Goal: Book appointment/travel/reservation

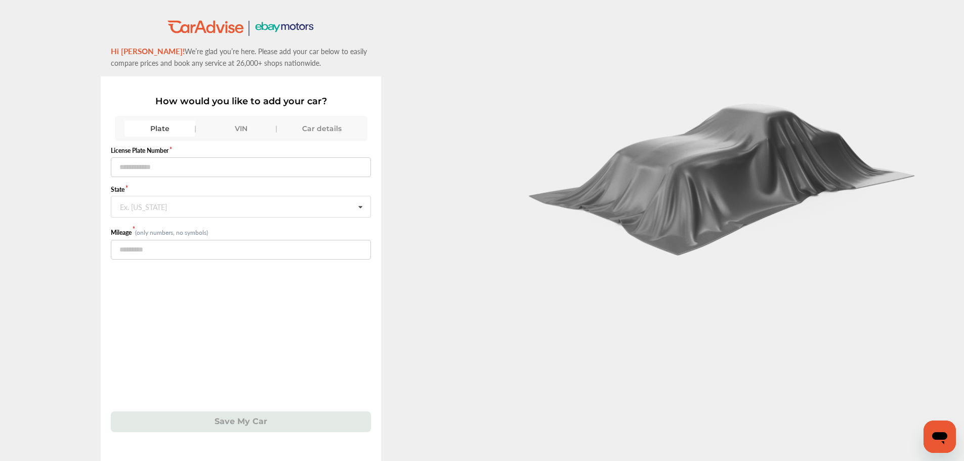
drag, startPoint x: 246, startPoint y: 122, endPoint x: 246, endPoint y: 128, distance: 5.6
click at [246, 128] on div "VIN" at bounding box center [240, 128] width 71 height 16
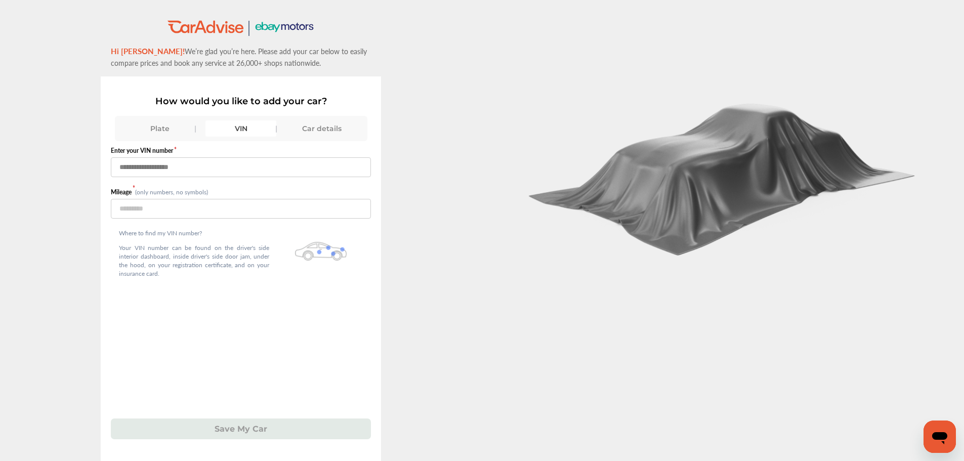
click at [215, 173] on input "text" at bounding box center [241, 167] width 260 height 20
click at [155, 167] on input "text" at bounding box center [241, 167] width 260 height 20
click at [213, 167] on input "text" at bounding box center [241, 167] width 260 height 20
type input "**********"
click at [135, 207] on input "number" at bounding box center [241, 209] width 260 height 20
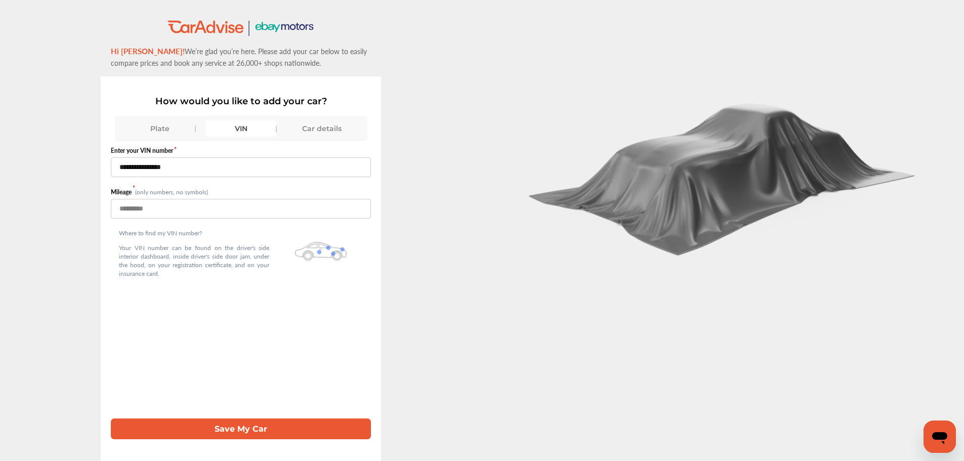
type input "*****"
click at [118, 170] on input "**********" at bounding box center [241, 167] width 260 height 20
type input "**********"
click at [235, 432] on button "Save My Car" at bounding box center [241, 428] width 260 height 21
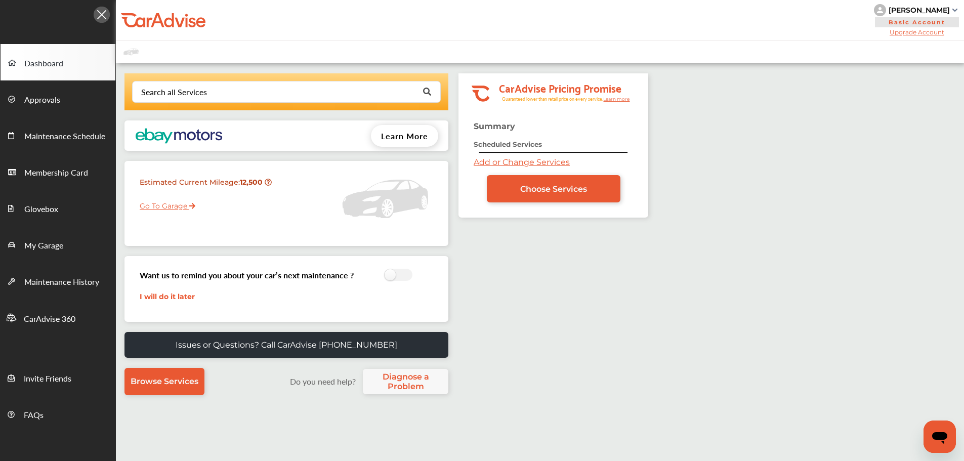
click at [78, 244] on link "My Garage" at bounding box center [58, 244] width 115 height 36
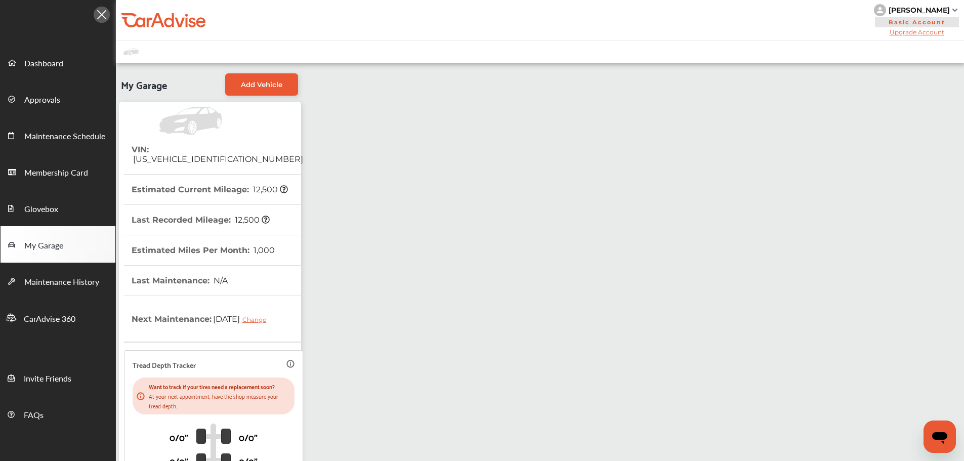
click at [193, 154] on span "[US_VEHICLE_IDENTIFICATION_NUMBER]" at bounding box center [218, 159] width 172 height 10
drag, startPoint x: 193, startPoint y: 153, endPoint x: 195, endPoint y: 161, distance: 7.9
click at [195, 161] on th "VIN : [US_VEHICLE_IDENTIFICATION_NUMBER]" at bounding box center [218, 154] width 172 height 39
click at [210, 158] on th "VIN : [US_VEHICLE_IDENTIFICATION_NUMBER]" at bounding box center [218, 154] width 172 height 39
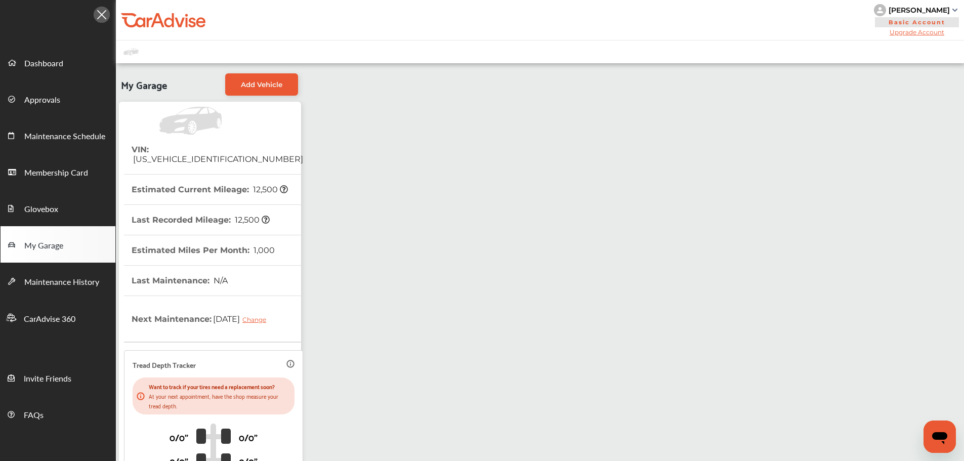
click at [210, 154] on th "VIN : [US_VEHICLE_IDENTIFICATION_NUMBER]" at bounding box center [218, 154] width 172 height 39
click at [210, 154] on span "[US_VEHICLE_IDENTIFICATION_NUMBER]" at bounding box center [218, 159] width 172 height 10
copy span "[US_VEHICLE_IDENTIFICATION_NUMBER]"
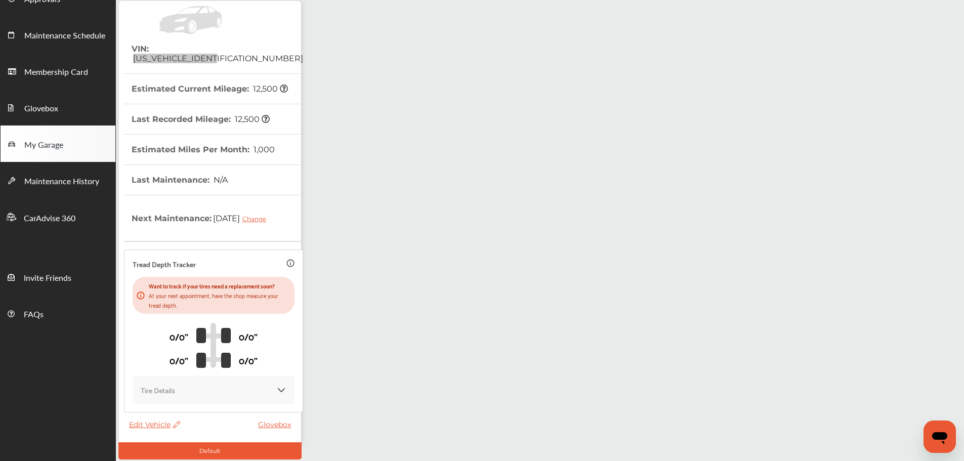
scroll to position [101, 0]
click at [155, 431] on div "Edit Vehicle Glovebox" at bounding box center [212, 426] width 167 height 14
click at [155, 422] on span "Edit Vehicle" at bounding box center [154, 423] width 51 height 9
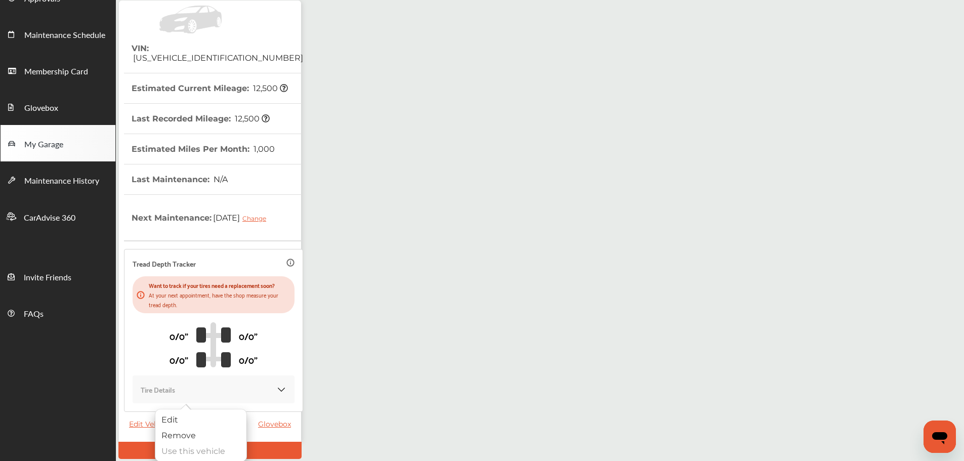
click at [173, 420] on div "Edit" at bounding box center [200, 420] width 91 height 16
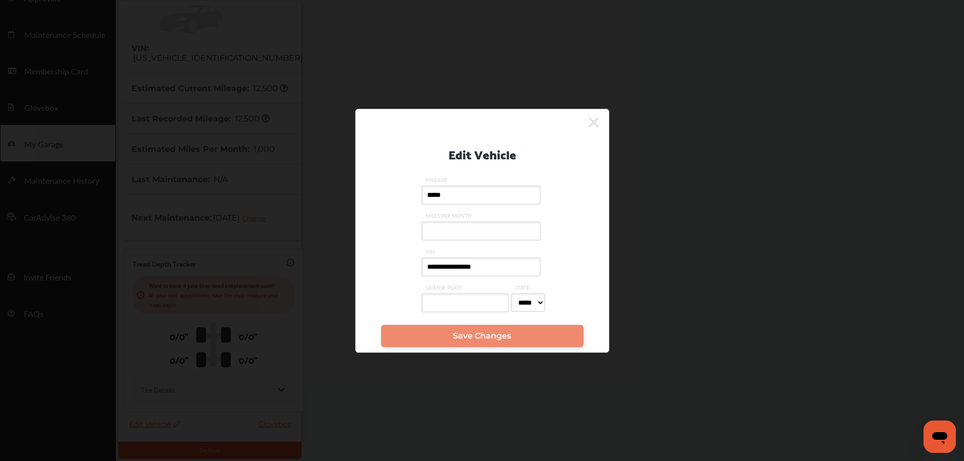
click at [449, 271] on input "**********" at bounding box center [480, 267] width 119 height 19
paste input "text"
type input "**********"
click at [456, 231] on input "MILES PER MONTH" at bounding box center [480, 231] width 119 height 19
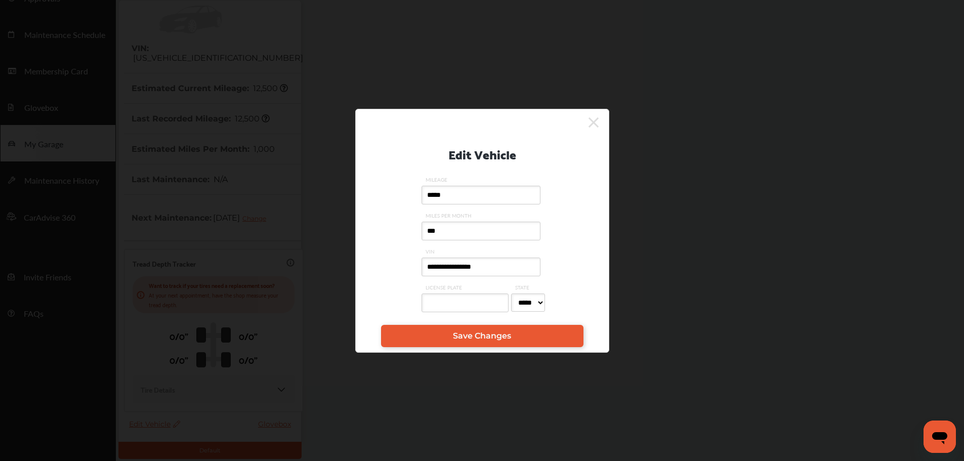
type input "***"
click at [495, 203] on input "*****" at bounding box center [480, 195] width 119 height 19
type input "*"
type input "*****"
drag, startPoint x: 514, startPoint y: 338, endPoint x: 518, endPoint y: 332, distance: 7.3
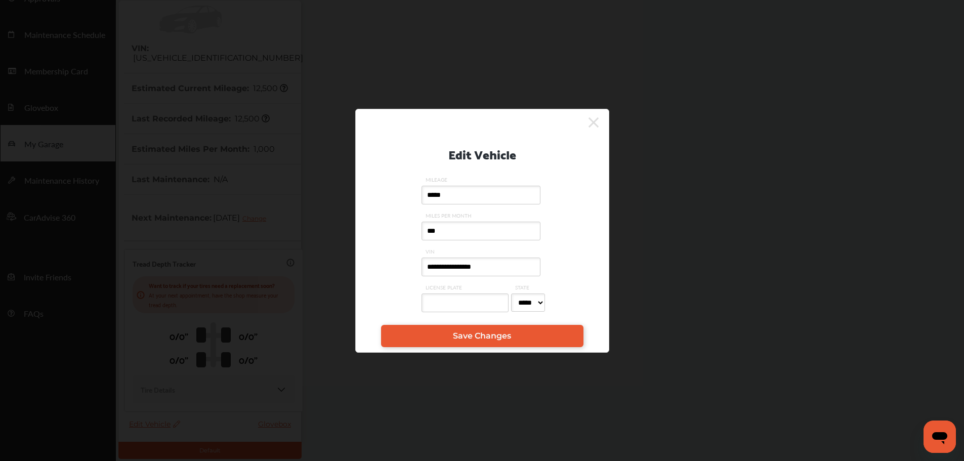
click at [514, 338] on link "Save Changes" at bounding box center [482, 336] width 202 height 22
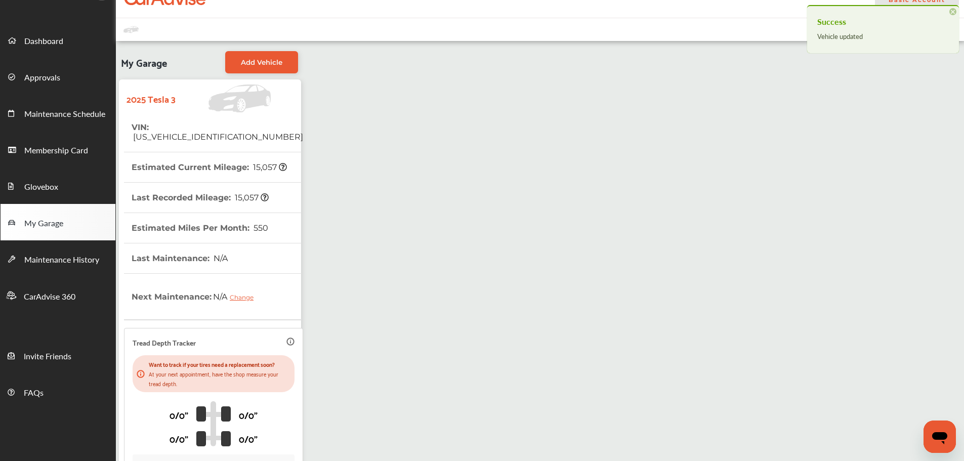
scroll to position [0, 0]
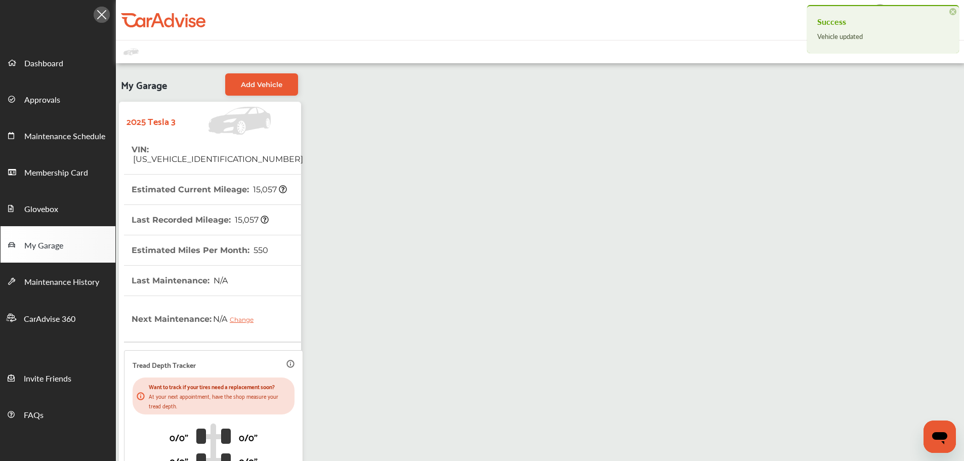
click at [44, 68] on span "Dashboard" at bounding box center [43, 63] width 39 height 13
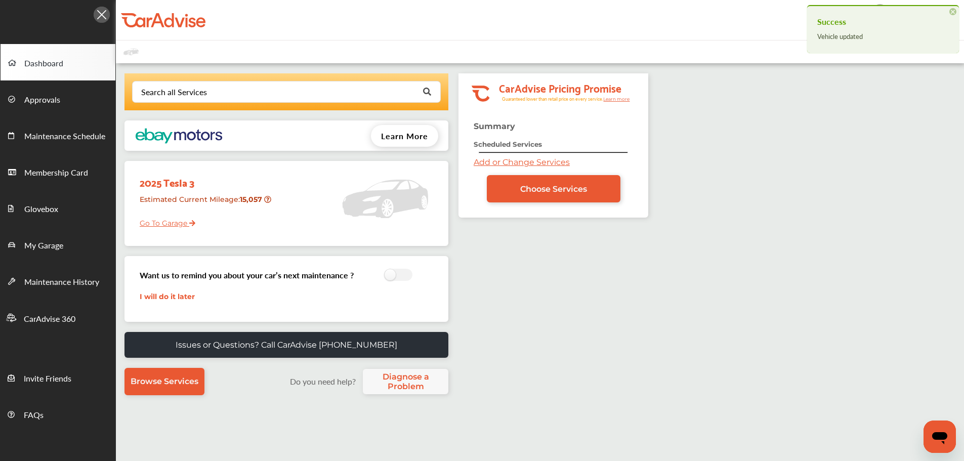
click at [32, 64] on span "Dashboard" at bounding box center [43, 63] width 39 height 13
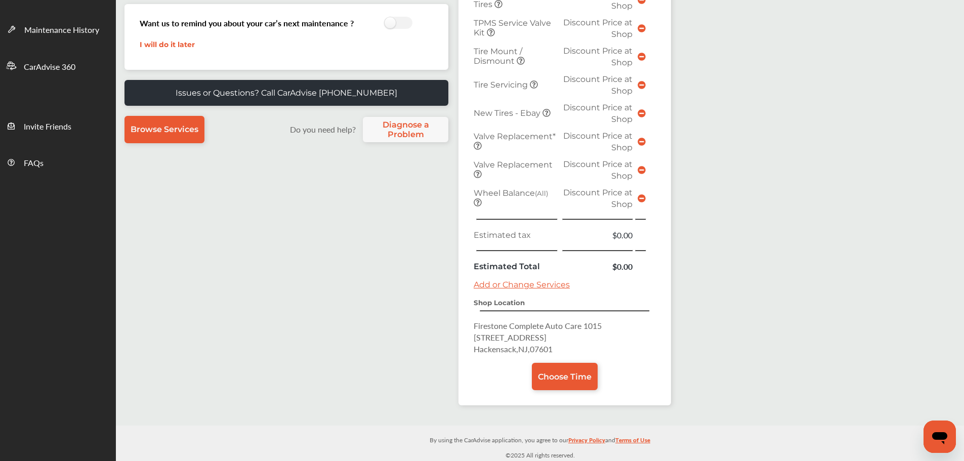
scroll to position [253, 0]
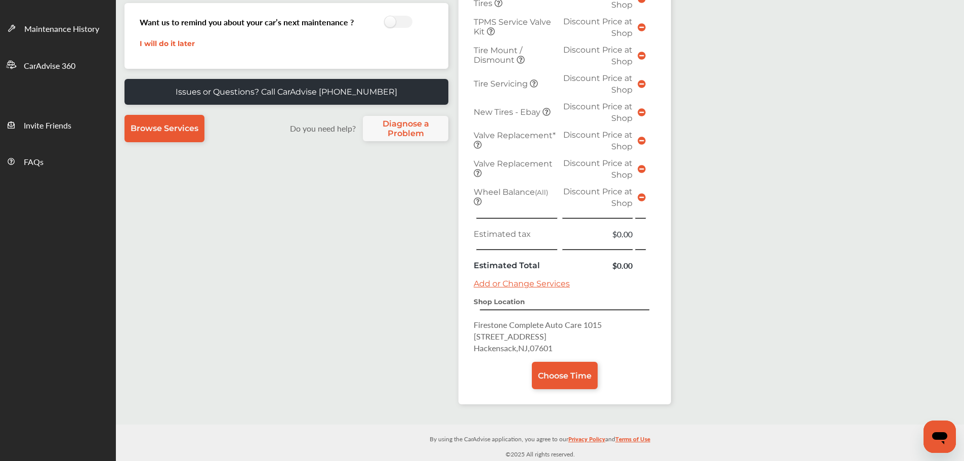
click at [557, 385] on link "Choose Time" at bounding box center [565, 375] width 66 height 27
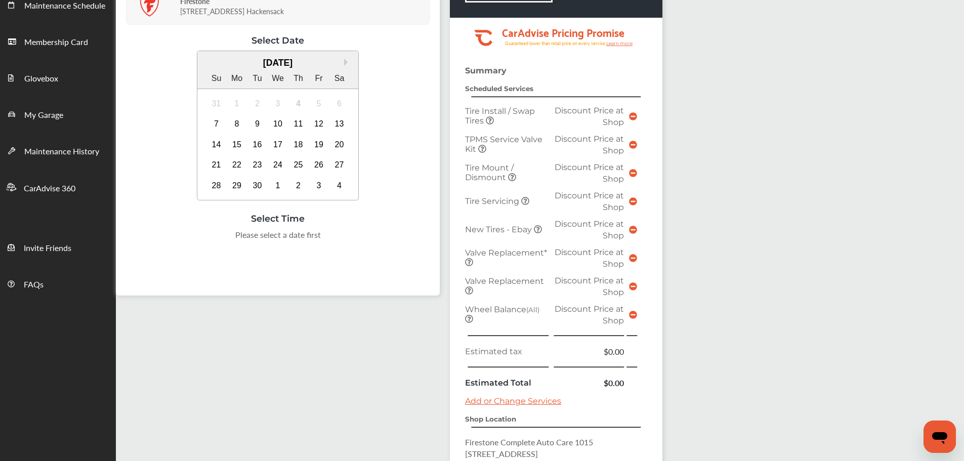
scroll to position [152, 0]
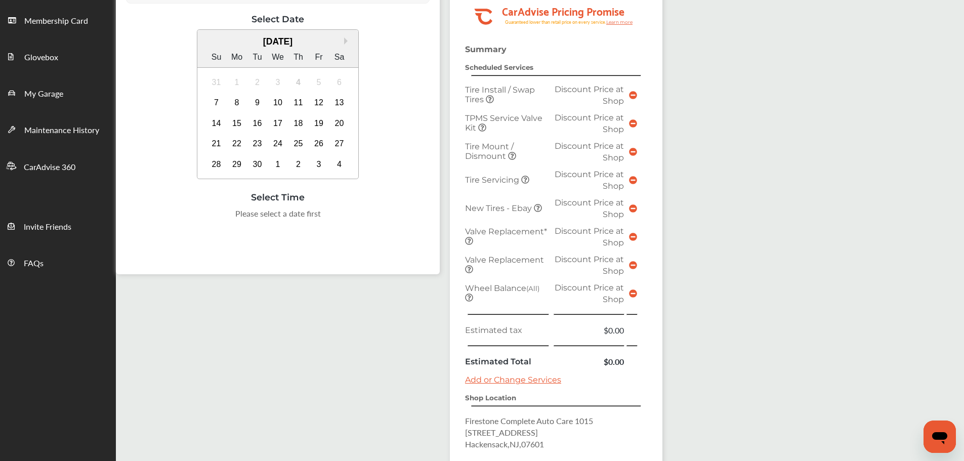
click at [257, 104] on div "9" at bounding box center [257, 103] width 16 height 16
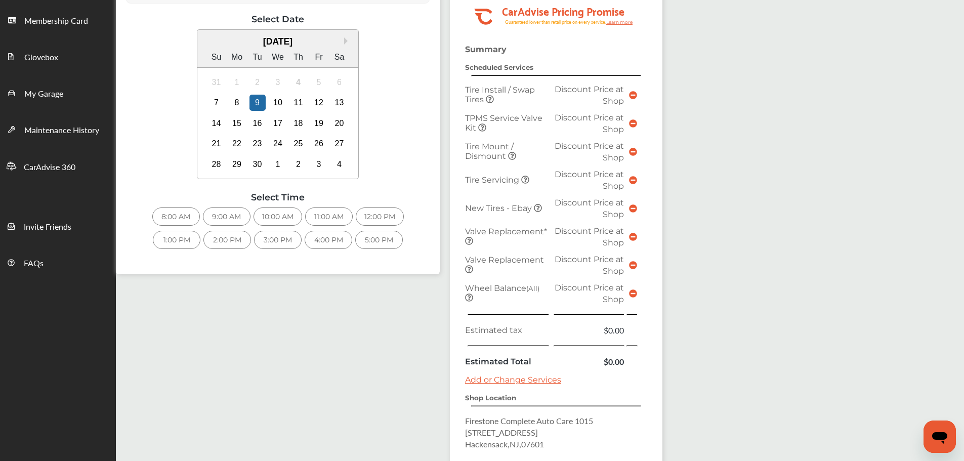
click at [284, 238] on div "3:00 PM" at bounding box center [278, 240] width 48 height 18
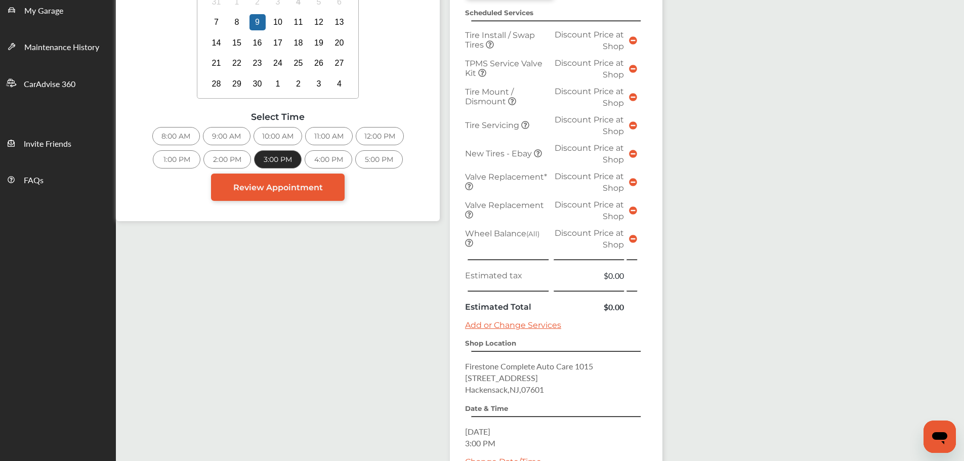
scroll to position [343, 0]
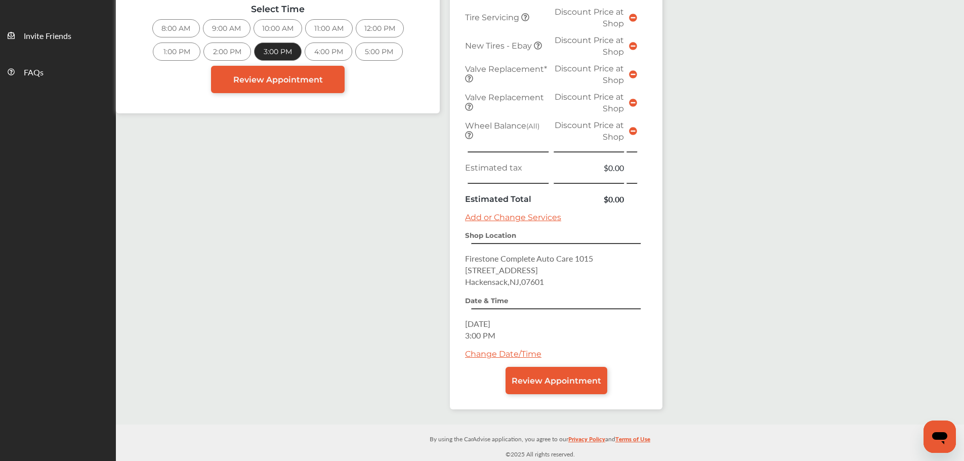
click at [535, 383] on span "Review Appointment" at bounding box center [557, 381] width 90 height 10
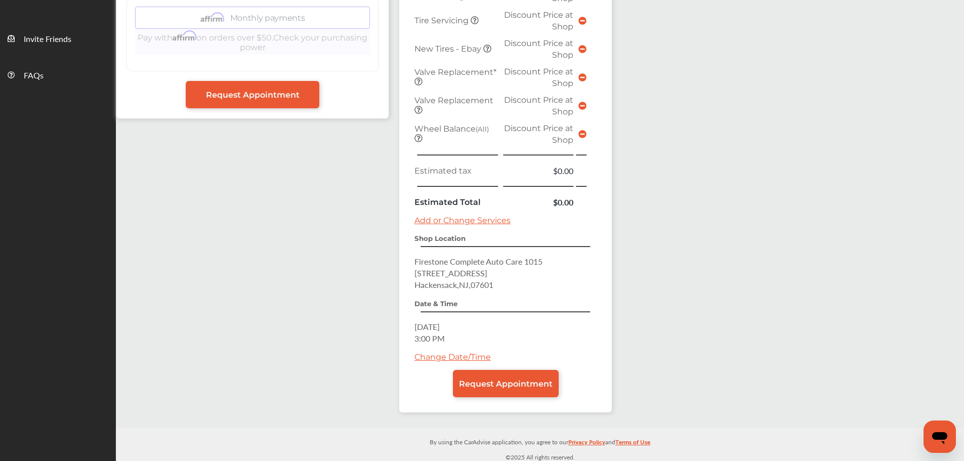
scroll to position [343, 0]
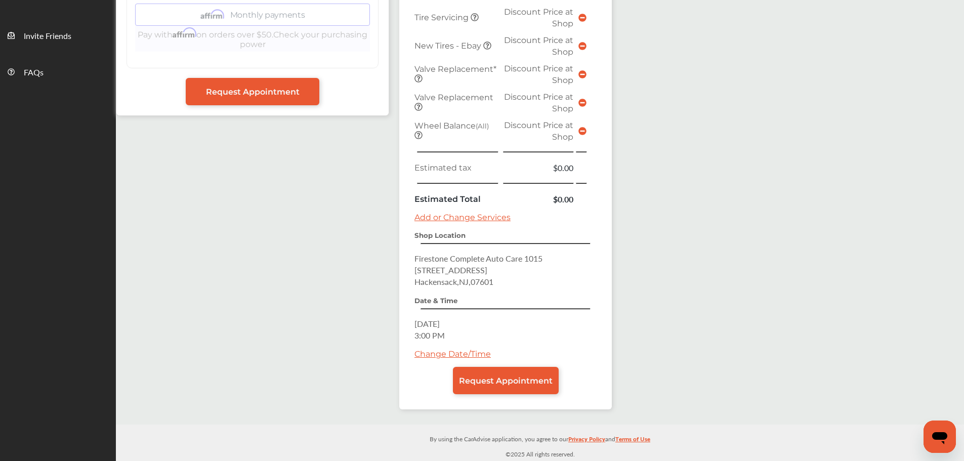
click at [501, 389] on link "Request Appointment" at bounding box center [506, 380] width 106 height 27
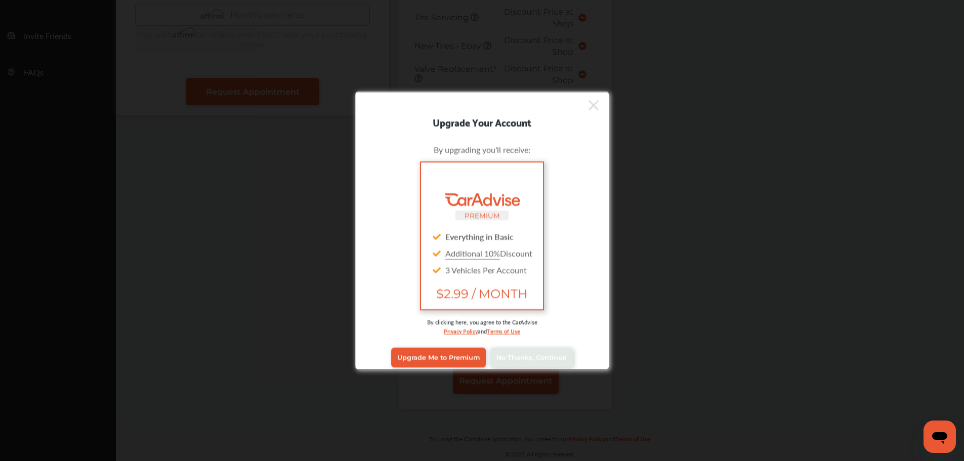
click at [505, 361] on span "No Thanks, Continue" at bounding box center [531, 358] width 70 height 8
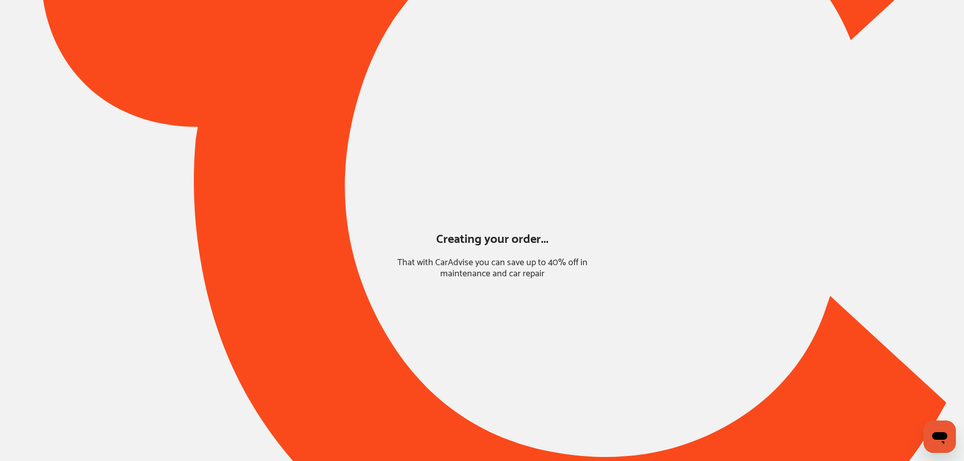
scroll to position [0, 0]
